Goal: Task Accomplishment & Management: Manage account settings

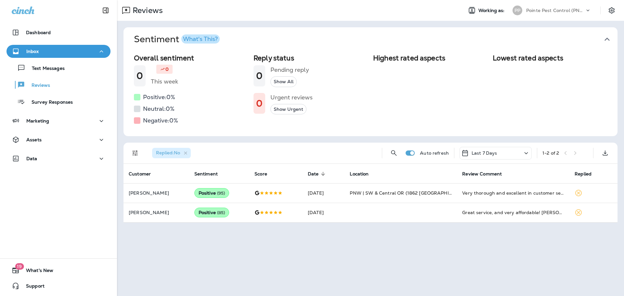
click at [607, 40] on icon "button" at bounding box center [607, 39] width 10 height 10
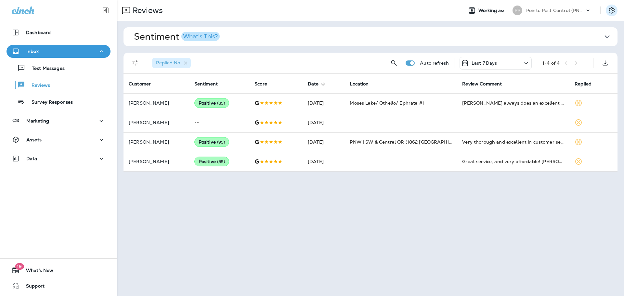
click at [610, 9] on icon "Settings" at bounding box center [612, 10] width 8 height 8
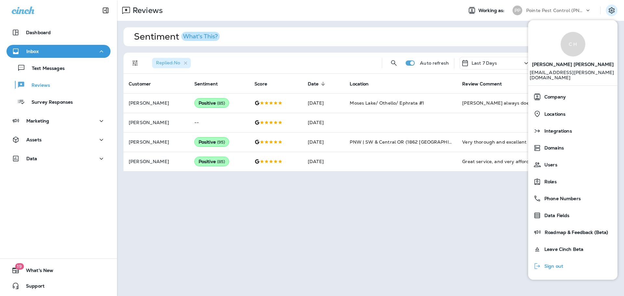
click at [557, 263] on span "Sign out" at bounding box center [552, 266] width 22 height 6
